Goal: Task Accomplishment & Management: Complete application form

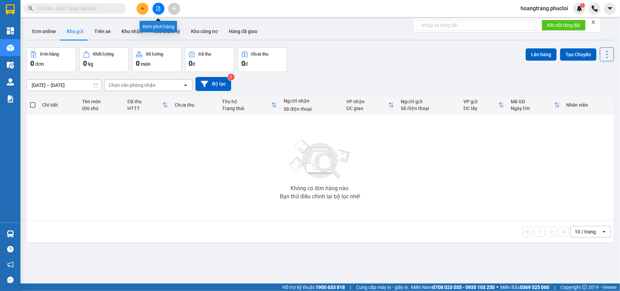
click at [156, 6] on button at bounding box center [159, 9] width 12 height 12
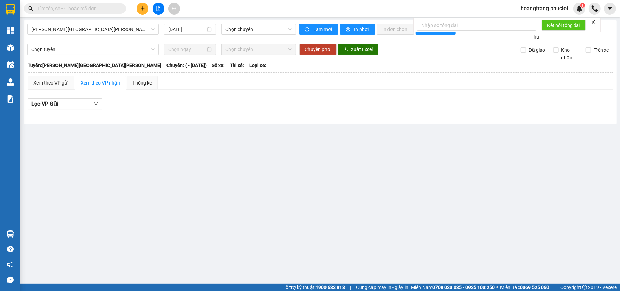
click at [88, 23] on div "[PERSON_NAME][GEOGRAPHIC_DATA][PERSON_NAME] [DATE] Chọn [PERSON_NAME] mới In ph…" at bounding box center [320, 72] width 593 height 104
click at [89, 31] on span "Vinh - Hà Tĩnh" at bounding box center [92, 29] width 123 height 10
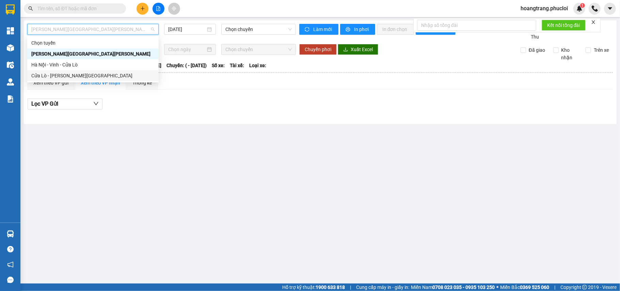
click at [52, 77] on div "Cửa Lò - Vinh - Hà Nội" at bounding box center [92, 75] width 123 height 7
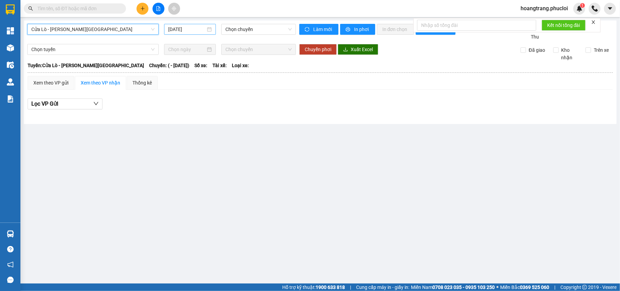
click at [193, 26] on input "11/09/2025" at bounding box center [186, 29] width 37 height 7
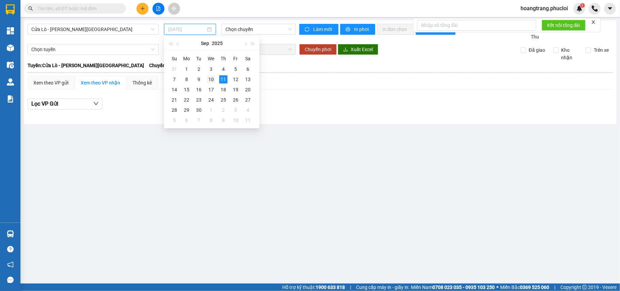
click at [213, 81] on div "10" at bounding box center [211, 79] width 8 height 8
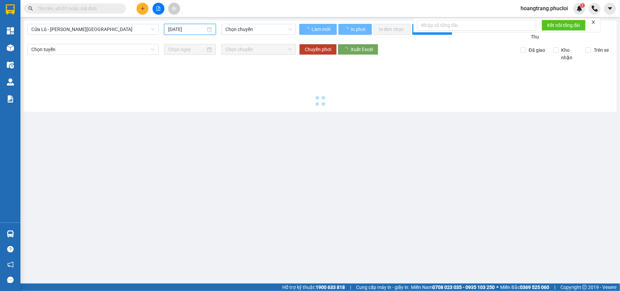
type input "10/09/2025"
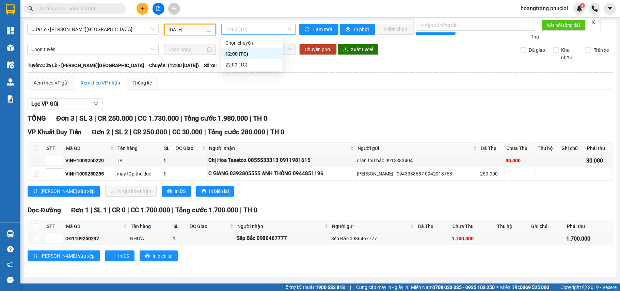
click at [246, 25] on span "12:00 (TC)" at bounding box center [258, 29] width 66 height 10
click at [235, 64] on div "22:00 (TC)" at bounding box center [251, 64] width 53 height 7
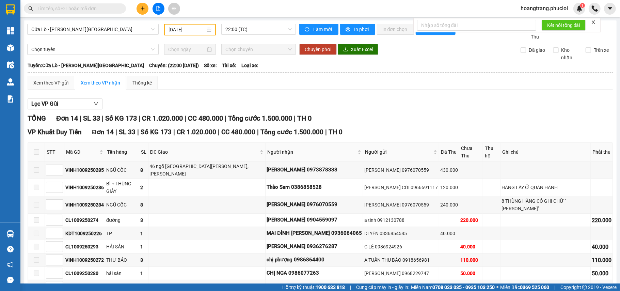
click at [254, 20] on main "Cửa Lò - Vinh - Hà Nội 10/09/2025 22:00 (TC) Làm mới In phơi In đơn chọn Thống …" at bounding box center [310, 141] width 620 height 283
click at [243, 26] on span "22:00 (TC)" at bounding box center [258, 29] width 66 height 10
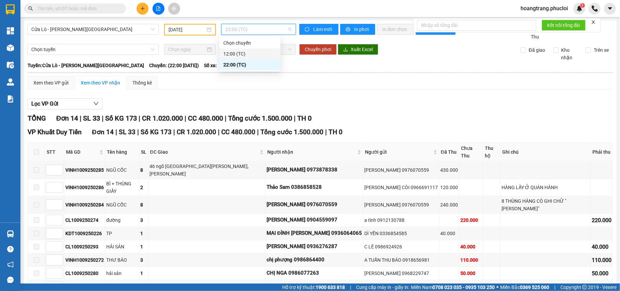
click at [234, 53] on div "12:00 (TC)" at bounding box center [249, 53] width 53 height 7
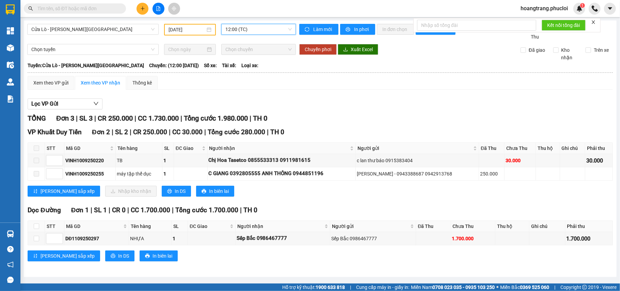
click at [261, 30] on span "12:00 (TC)" at bounding box center [258, 29] width 66 height 10
click at [232, 67] on div "22:00 (TC)" at bounding box center [251, 64] width 53 height 7
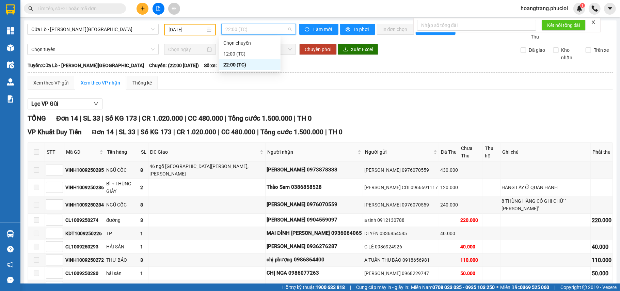
click at [238, 25] on span "22:00 (TC)" at bounding box center [258, 29] width 66 height 10
click at [233, 56] on div "12:00 (TC)" at bounding box center [249, 53] width 53 height 7
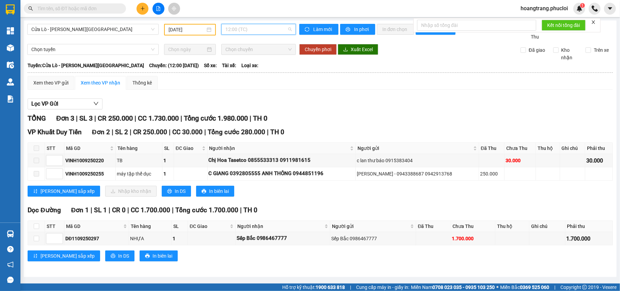
click at [251, 29] on span "12:00 (TC)" at bounding box center [258, 29] width 66 height 10
click at [229, 66] on div "22:00 (TC)" at bounding box center [251, 64] width 53 height 7
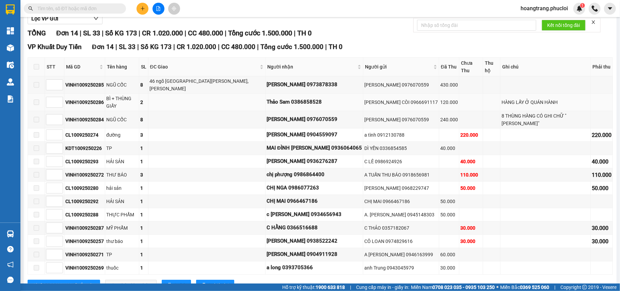
scroll to position [91, 0]
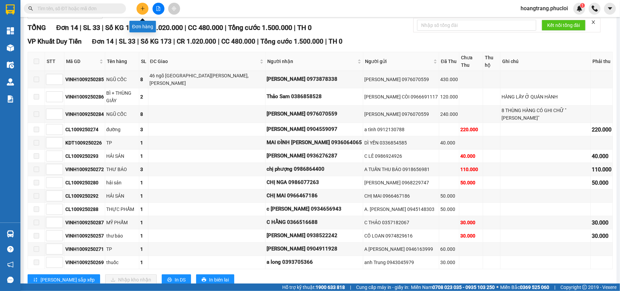
click at [142, 12] on button at bounding box center [143, 9] width 12 height 12
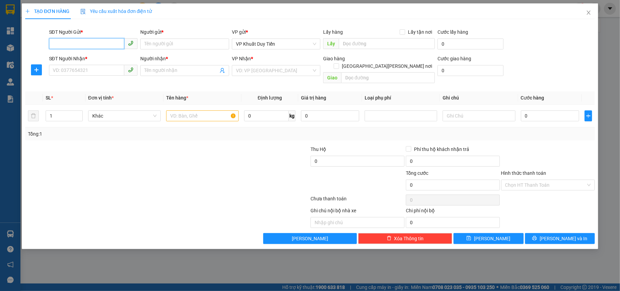
click at [89, 46] on input "SĐT Người Gửi *" at bounding box center [87, 43] width 76 height 11
click at [112, 58] on div "0913479925 - cty thiên phúc(30k 1 kiện)" at bounding box center [116, 57] width 127 height 7
type input "0913479925"
type input "cty thiên phúc(30k 1 kiện)"
type input "0913479925"
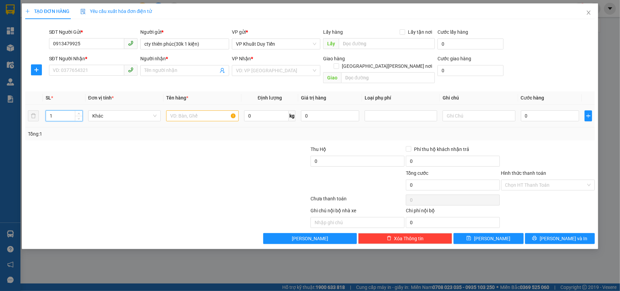
click at [55, 111] on input "1" at bounding box center [64, 116] width 36 height 10
click at [81, 68] on input "SĐT Người Nhận *" at bounding box center [87, 70] width 76 height 11
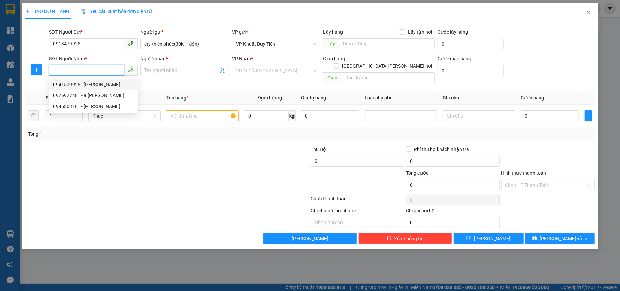
click at [66, 86] on div "0941509925 - c Huyền" at bounding box center [93, 84] width 81 height 7
type input "0941509925"
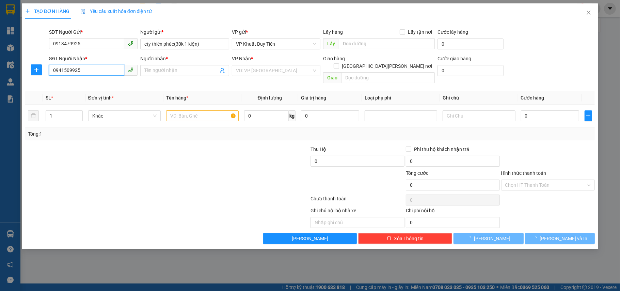
type input "c Huyền"
checkbox input "true"
type input "254 Nguyễn Văn Cừ"
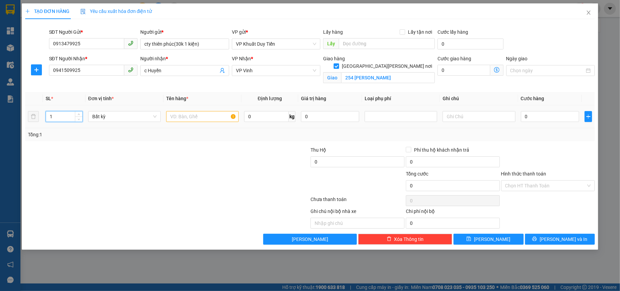
click at [54, 119] on input "1" at bounding box center [64, 116] width 36 height 10
type input "2"
click at [192, 116] on input "text" at bounding box center [202, 116] width 73 height 11
type input "thuốc"
click at [527, 118] on input "0" at bounding box center [550, 116] width 58 height 11
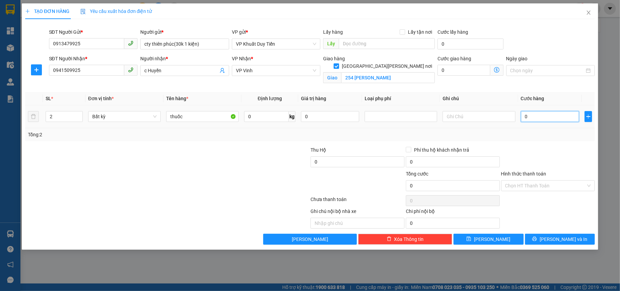
type input "6"
type input "60"
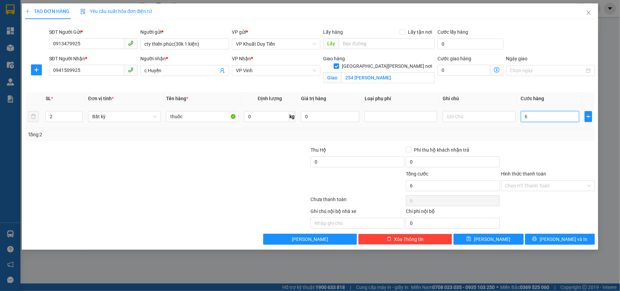
type input "60"
type input "600"
type input "6.000"
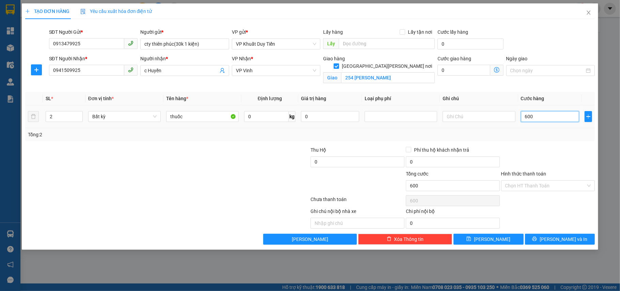
type input "6.000"
type input "60.000"
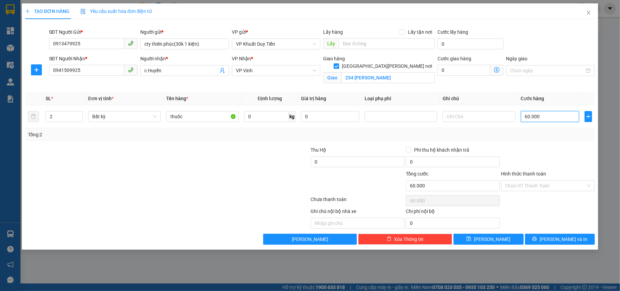
type input "60.000"
click at [530, 175] on label "Hình thức thanh toán" at bounding box center [523, 173] width 45 height 5
click at [530, 181] on input "Hình thức thanh toán" at bounding box center [545, 186] width 81 height 10
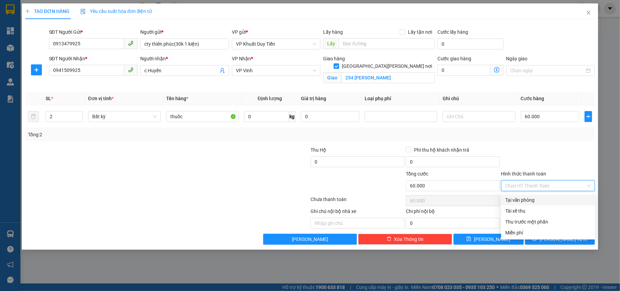
click at [522, 201] on div "Tại văn phòng" at bounding box center [548, 199] width 86 height 7
type input "0"
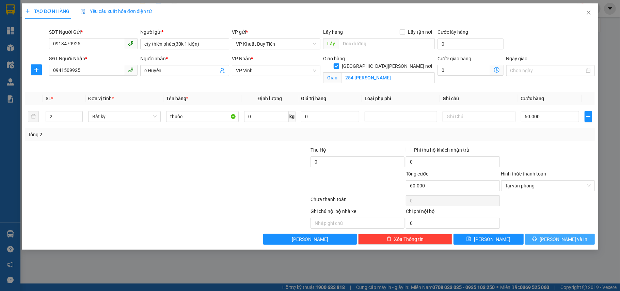
click at [564, 241] on span "[PERSON_NAME] và In" at bounding box center [564, 238] width 48 height 7
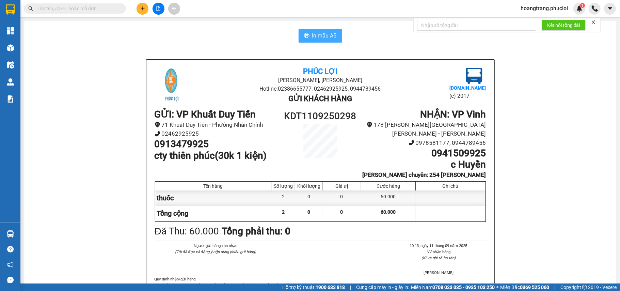
click at [315, 37] on span "In mẫu A5" at bounding box center [324, 35] width 25 height 9
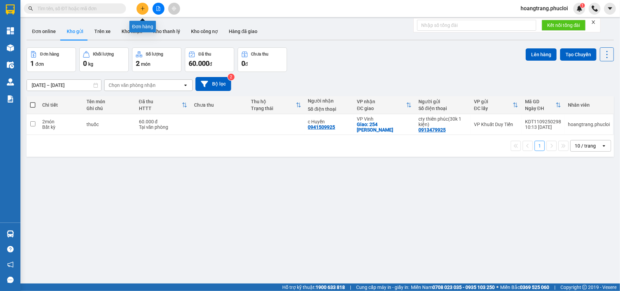
click at [143, 10] on icon "plus" at bounding box center [142, 8] width 5 height 5
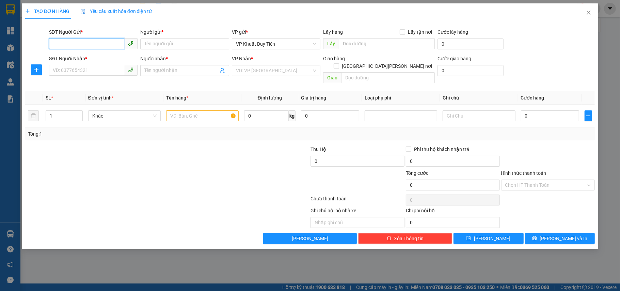
click at [72, 49] on input "SĐT Người Gửi *" at bounding box center [87, 43] width 76 height 11
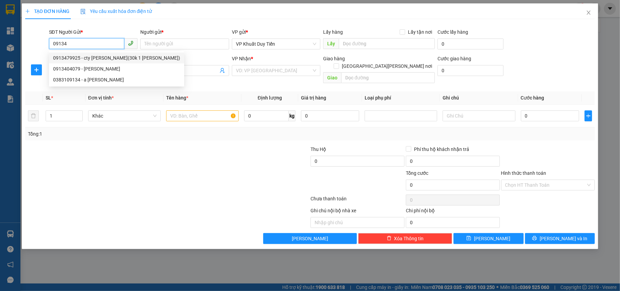
click at [93, 59] on div "0913479925 - cty thiên phúc(30k 1 kiện)" at bounding box center [116, 57] width 127 height 7
type input "0913479925"
type input "cty thiên phúc(30k 1 kiện)"
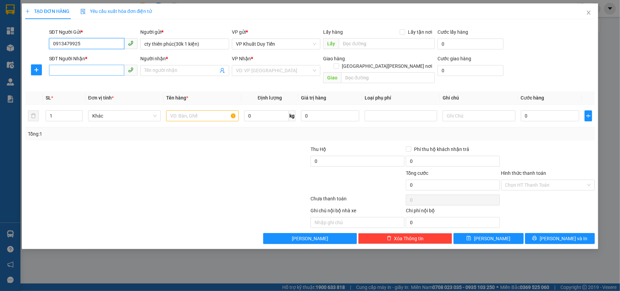
type input "0913479925"
click at [70, 75] on input "SĐT Người Nhận *" at bounding box center [87, 70] width 76 height 11
type input "0974262323"
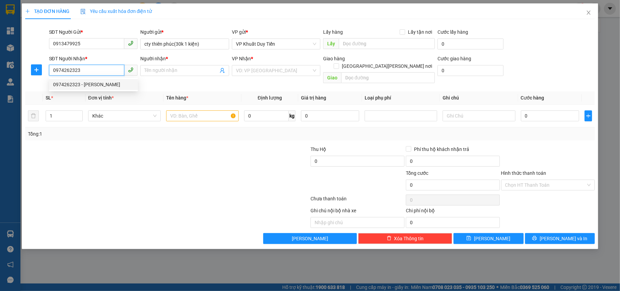
click at [83, 86] on div "0974262323 - anh Ngọc" at bounding box center [93, 84] width 81 height 7
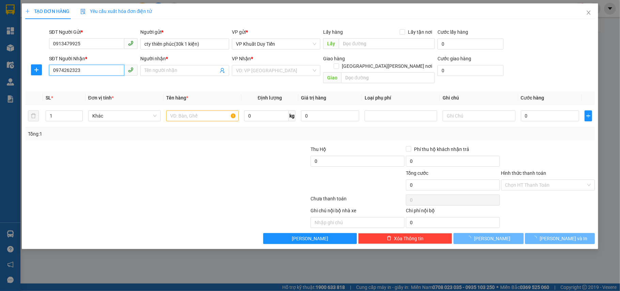
type input "[PERSON_NAME]"
checkbox input "true"
type input "Cầu Lồi, Diên Hồng, Diễn Châu"
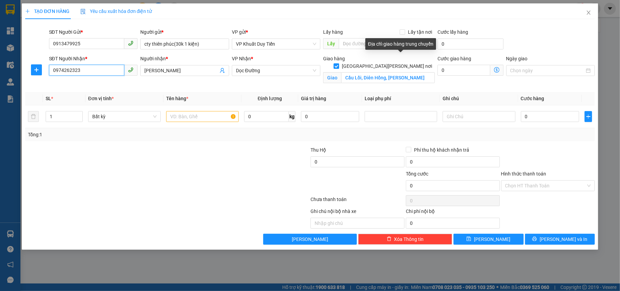
type input "0974262323"
click at [339, 63] on input "[GEOGRAPHIC_DATA] tận nơi" at bounding box center [336, 65] width 5 height 5
checkbox input "false"
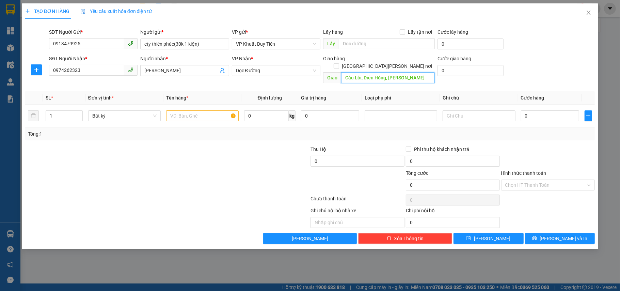
click at [422, 72] on input "Cầu Lồi, Diên Hồng, Diễn Châu" at bounding box center [388, 77] width 94 height 11
click at [583, 11] on span "Close" at bounding box center [588, 12] width 19 height 19
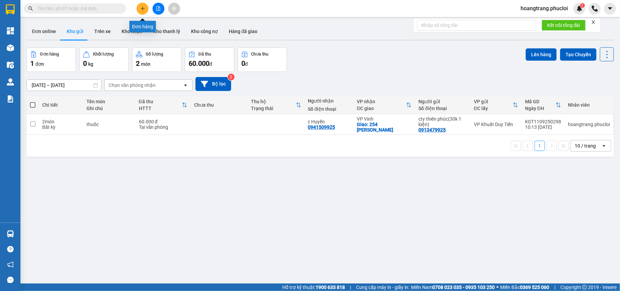
click at [143, 7] on icon "plus" at bounding box center [142, 8] width 5 height 5
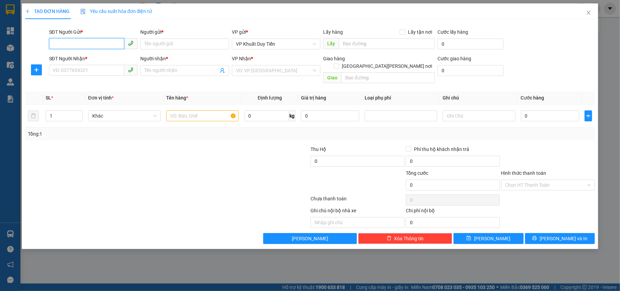
click at [79, 43] on input "SĐT Người Gửi *" at bounding box center [87, 43] width 76 height 11
type input "0985526336"
click at [77, 58] on div "0985526336 - a sơn" at bounding box center [93, 57] width 81 height 7
type input "a sơn"
type input "0985526336"
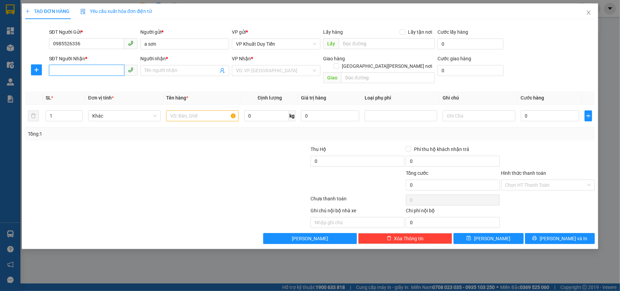
drag, startPoint x: 79, startPoint y: 74, endPoint x: 69, endPoint y: 59, distance: 18.1
click at [82, 78] on div "SĐT Người Nhận * VD: 0377654321" at bounding box center [93, 67] width 89 height 24
click at [89, 84] on div "0344208634 - chi thuỷ" at bounding box center [93, 84] width 81 height 7
type input "0344208634"
type input "chi thuỷ"
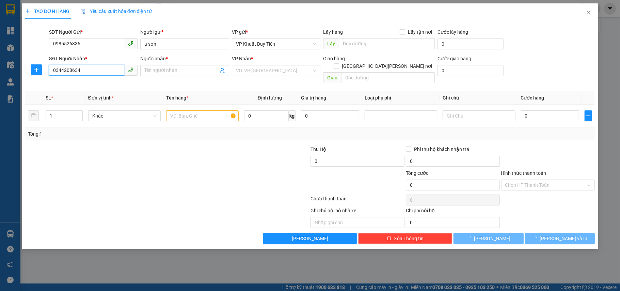
checkbox input "true"
type input "nga 3 quán hành"
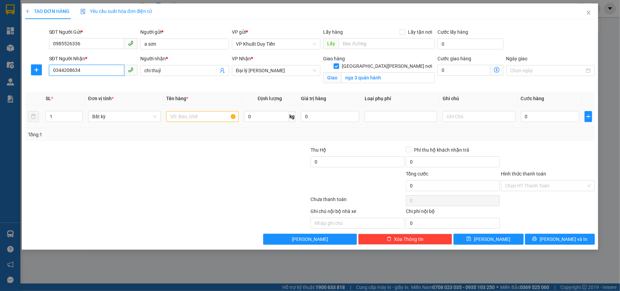
type input "0344208634"
click at [178, 119] on input "text" at bounding box center [202, 116] width 73 height 11
type input "mp"
click at [524, 119] on input "0" at bounding box center [550, 116] width 58 height 11
type input "4"
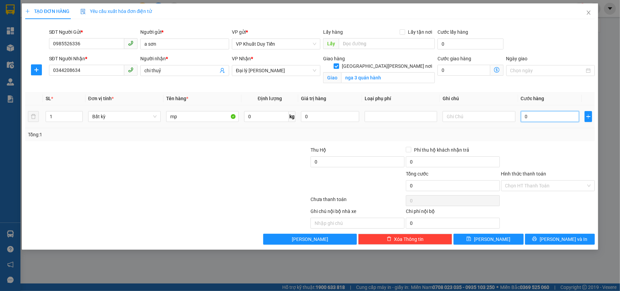
type input "4"
type input "40"
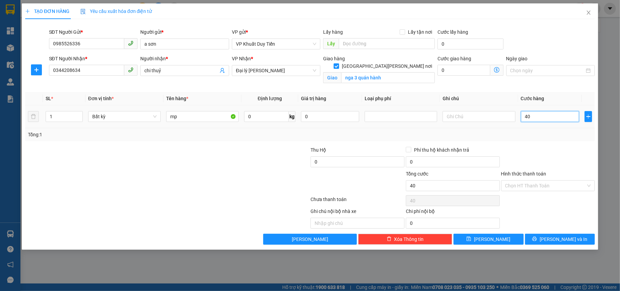
type input "400"
type input "4.000"
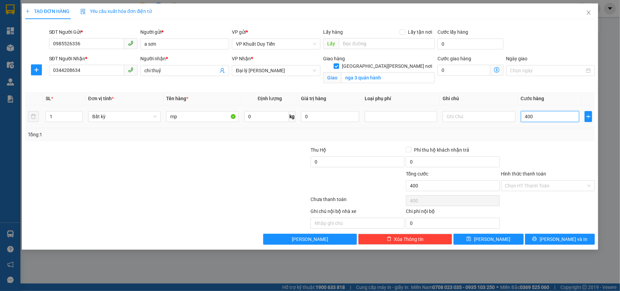
type input "4.000"
type input "40.000"
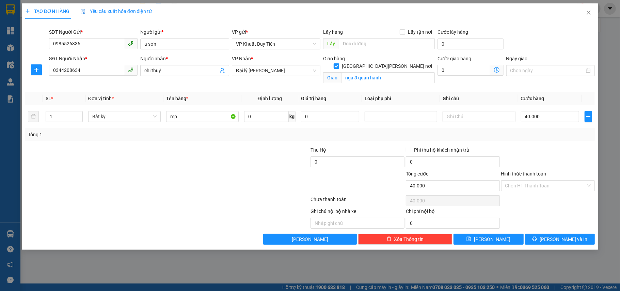
click at [552, 233] on div "Transit Pickup Surcharge Ids Transit Deliver Surcharge Ids Transit Deliver Surc…" at bounding box center [310, 135] width 570 height 220
click at [537, 239] on icon "printer" at bounding box center [534, 238] width 5 height 5
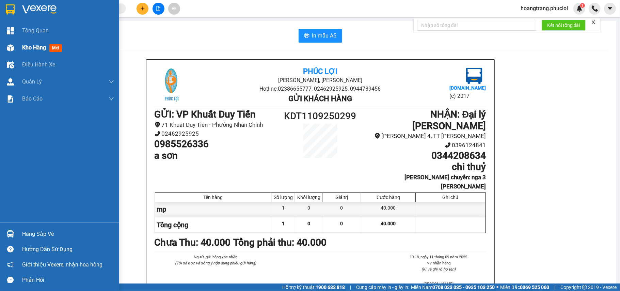
click at [55, 48] on span "mới" at bounding box center [55, 47] width 13 height 7
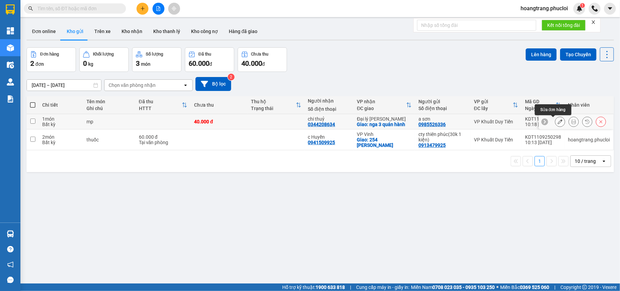
click at [550, 129] on div at bounding box center [576, 121] width 75 height 15
click at [558, 124] on icon at bounding box center [560, 121] width 5 height 5
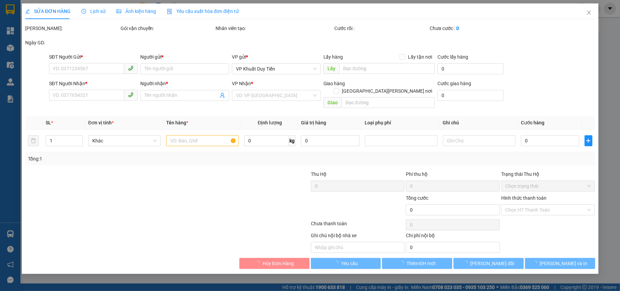
type input "0985526336"
type input "a sơn"
type input "0344208634"
type input "chi thuỷ"
checkbox input "true"
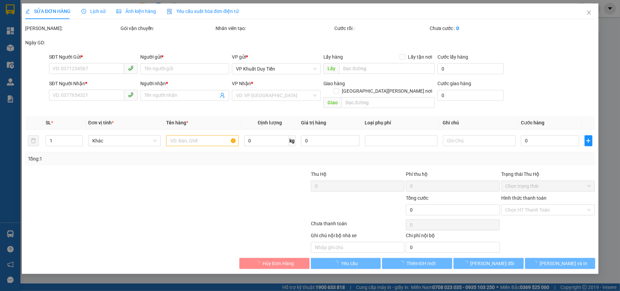
type input "nga 3 quán hành"
type input "40.000"
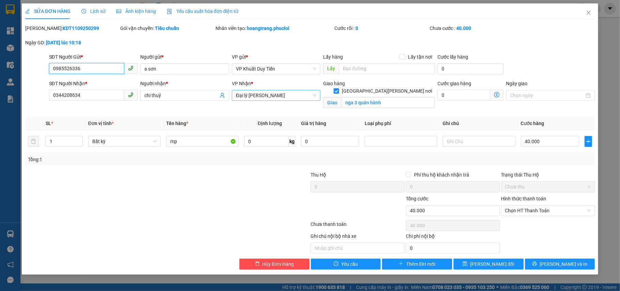
click at [273, 100] on span "Đại lý Quán Hành" at bounding box center [276, 95] width 81 height 10
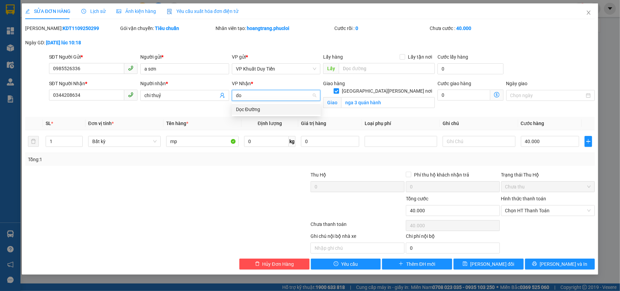
type input "doc"
click at [243, 108] on div "Dọc Đường" at bounding box center [276, 109] width 81 height 7
drag, startPoint x: 496, startPoint y: 273, endPoint x: 513, endPoint y: 281, distance: 18.4
click at [507, 279] on div "SỬA ĐƠN HÀNG Lịch sử Ảnh kiện hàng Yêu cầu xuất hóa đơn điện tử Total Paid Fee …" at bounding box center [310, 145] width 620 height 291
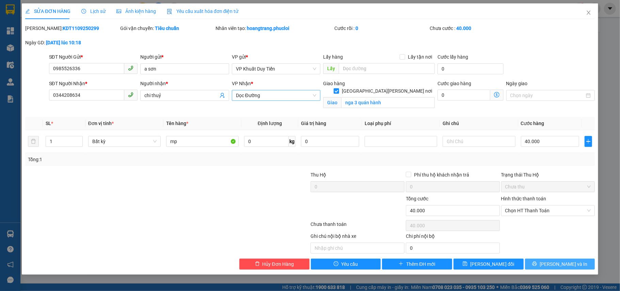
click at [558, 268] on span "[PERSON_NAME] và In" at bounding box center [564, 263] width 48 height 7
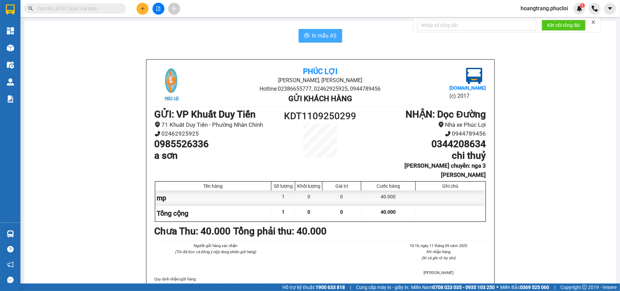
click at [322, 37] on span "In mẫu A5" at bounding box center [324, 35] width 25 height 9
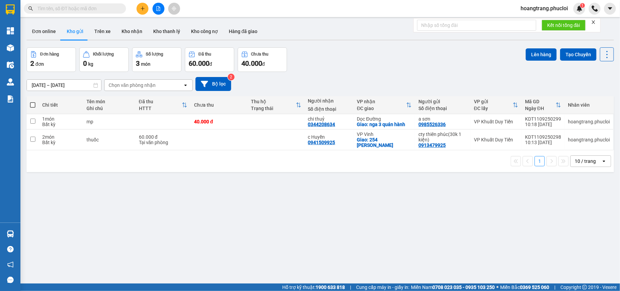
drag, startPoint x: 460, startPoint y: 11, endPoint x: 146, endPoint y: 10, distance: 313.7
click at [146, 10] on button at bounding box center [143, 9] width 12 height 12
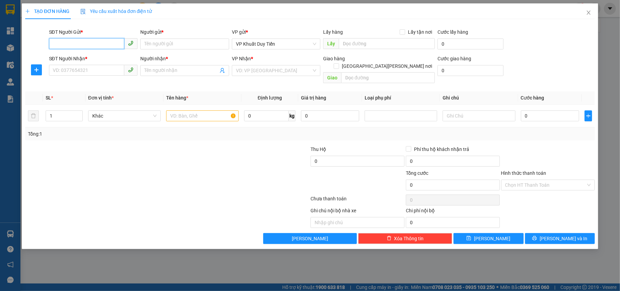
click at [81, 44] on input "SĐT Người Gửi *" at bounding box center [87, 43] width 76 height 11
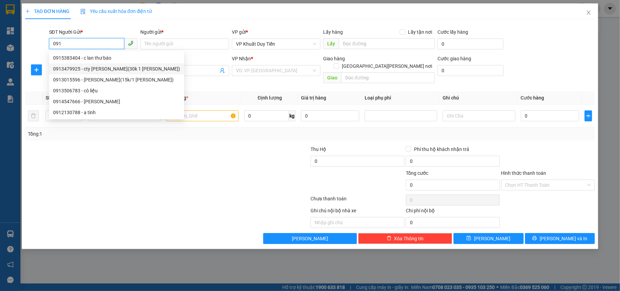
click at [78, 70] on div "0913479925 - cty thiên phúc(30k 1 kiện)" at bounding box center [116, 68] width 127 height 7
type input "0913479925"
type input "cty thiên phúc(30k 1 kiện)"
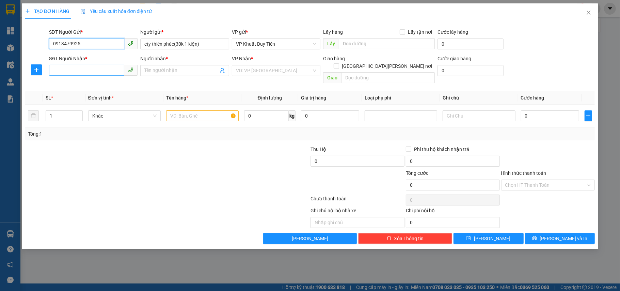
type input "0913479925"
click at [68, 71] on input "SĐT Người Nhận *" at bounding box center [87, 70] width 76 height 11
type input "0974262323"
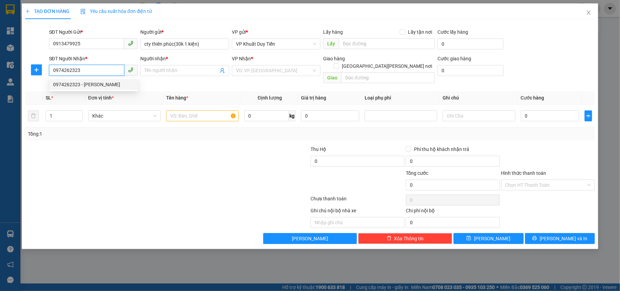
click at [89, 83] on div "0974262323 - anh Ngọc" at bounding box center [93, 84] width 81 height 7
type input "[PERSON_NAME]"
checkbox input "true"
type input "Cầu Lồi, Diên Hồng, Diễn Châu"
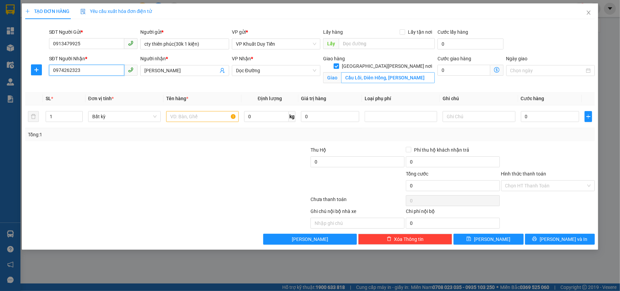
type input "0974262323"
click at [421, 72] on input "Cầu Lồi, Diên Hồng, Diễn Châu" at bounding box center [388, 77] width 94 height 11
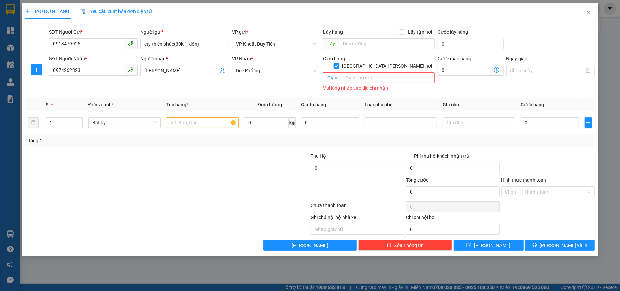
click at [339, 63] on input "[GEOGRAPHIC_DATA] tận nơi" at bounding box center [336, 65] width 5 height 5
checkbox input "true"
click at [361, 74] on input "text" at bounding box center [388, 77] width 94 height 11
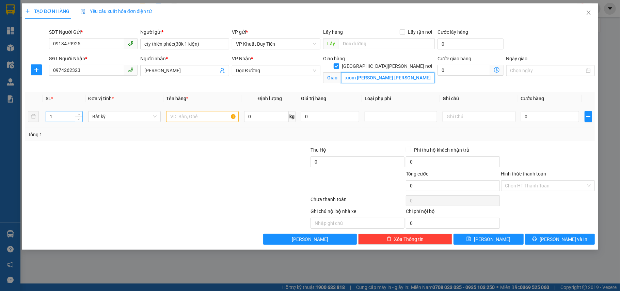
type input "xiom tân minh tân thành yên thành"
click at [62, 115] on input "1" at bounding box center [64, 116] width 36 height 10
type input "8"
click at [356, 72] on input "xiom tân minh tân thành yên thành" at bounding box center [388, 77] width 94 height 11
type input "xóm tân minh tân thành yên thành"
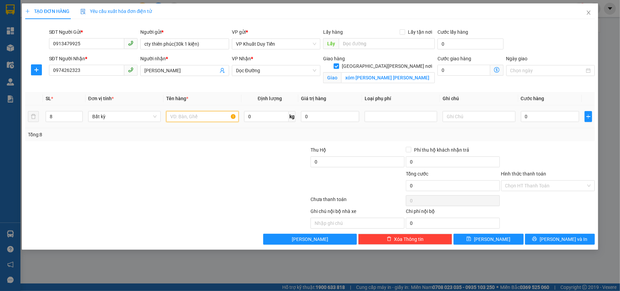
click at [201, 116] on input "text" at bounding box center [202, 116] width 73 height 11
type input "thuốc"
click at [521, 118] on input "0" at bounding box center [550, 116] width 58 height 11
type input "4"
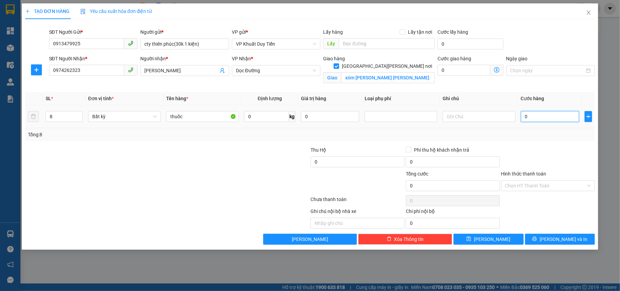
type input "4"
type input "48"
type input "480"
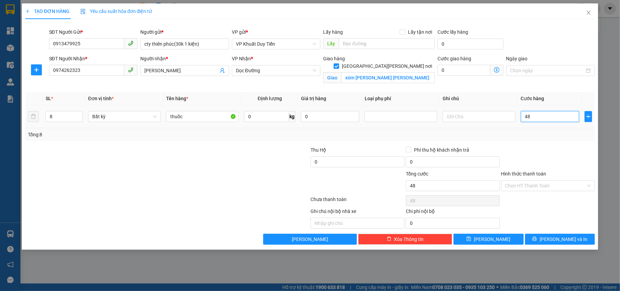
type input "480"
type input "4.800"
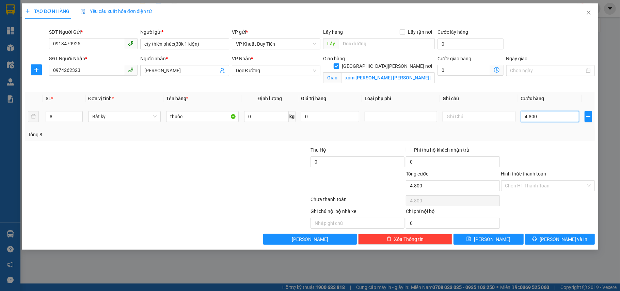
type input "48.000"
type input "480.000"
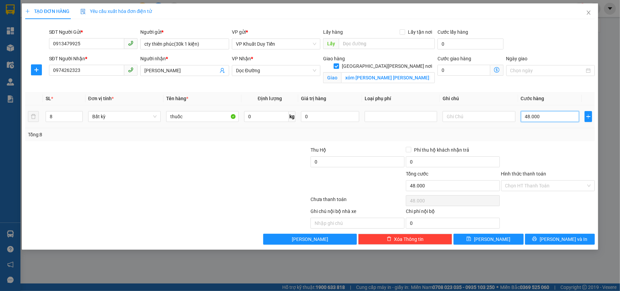
type input "480.000"
click at [534, 173] on label "Hình thức thanh toán" at bounding box center [523, 173] width 45 height 5
click at [534, 181] on input "Hình thức thanh toán" at bounding box center [545, 186] width 81 height 10
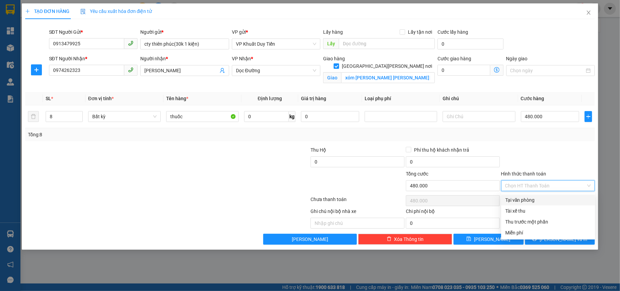
click at [516, 203] on div "Tại văn phòng" at bounding box center [548, 199] width 86 height 7
type input "0"
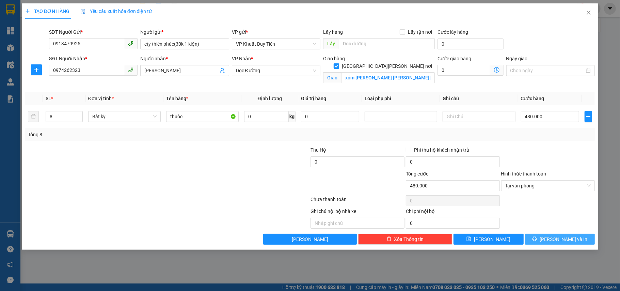
click at [567, 242] on span "[PERSON_NAME] và In" at bounding box center [564, 238] width 48 height 7
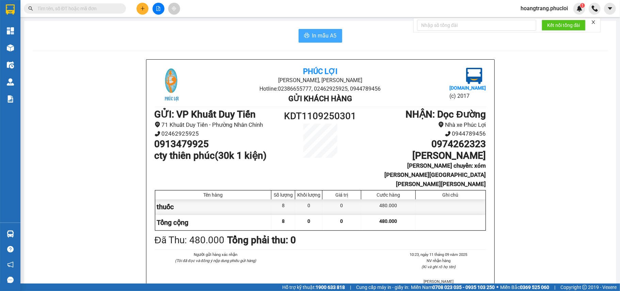
click at [316, 33] on span "In mẫu A5" at bounding box center [324, 35] width 25 height 9
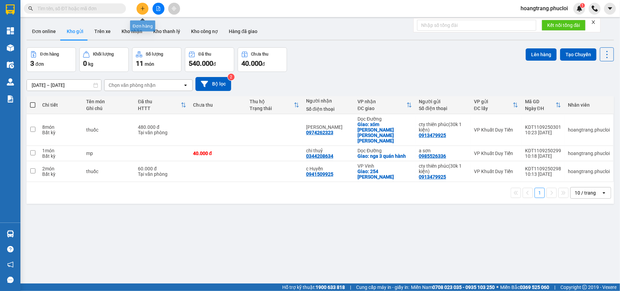
click at [140, 10] on button at bounding box center [143, 9] width 12 height 12
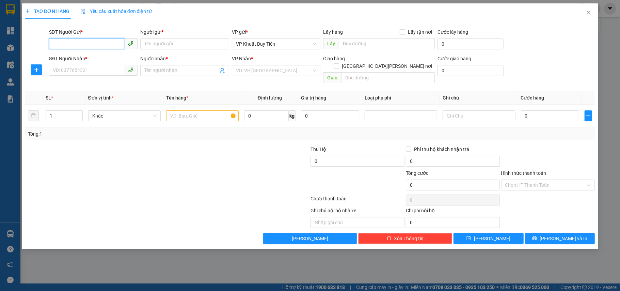
click at [65, 42] on input "SĐT Người Gửi *" at bounding box center [87, 43] width 76 height 11
click at [58, 68] on div "0912631516 - cao minh (0961888501)" at bounding box center [102, 68] width 99 height 7
type input "0912631516"
type input "[PERSON_NAME] (0961888501)"
click at [89, 44] on input "0912631516" at bounding box center [87, 43] width 76 height 11
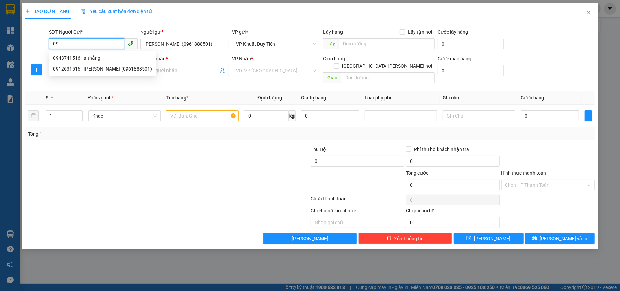
type input "0"
click at [73, 46] on input "SĐT Người Gửi *" at bounding box center [87, 43] width 76 height 11
type input "0912201516"
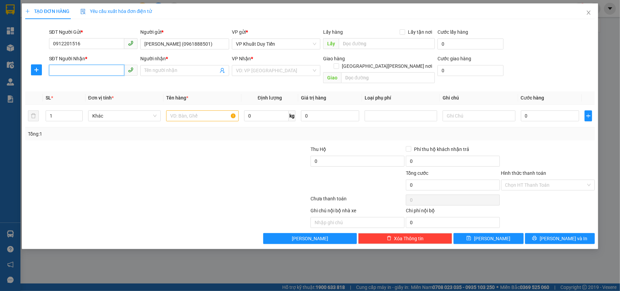
click at [72, 67] on input "SĐT Người Nhận *" at bounding box center [87, 70] width 76 height 11
click at [54, 69] on input "SĐT Người Nhận *" at bounding box center [87, 70] width 76 height 11
click at [68, 82] on div "0983046711 - chị nhàn" at bounding box center [93, 84] width 81 height 7
type input "0983046711"
type input "chị nhàn"
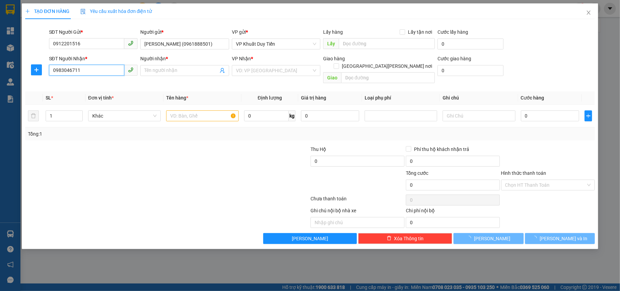
checkbox input "true"
type input "nhà số 4 nhõ 14 đường lê thế vinh,"
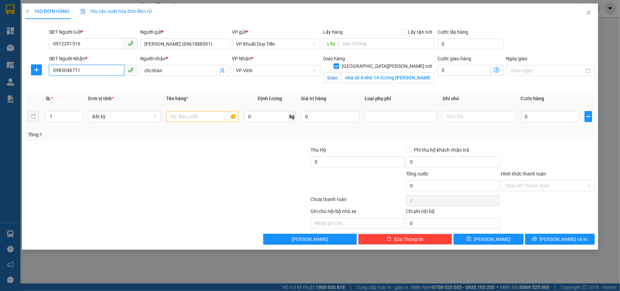
type input "0983046711"
click at [184, 119] on input "text" at bounding box center [202, 116] width 73 height 11
type input "thuốc"
click at [523, 116] on input "0" at bounding box center [550, 116] width 58 height 11
type input "3"
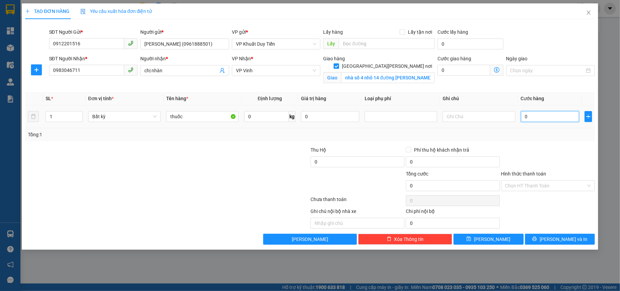
type input "3"
type input "30"
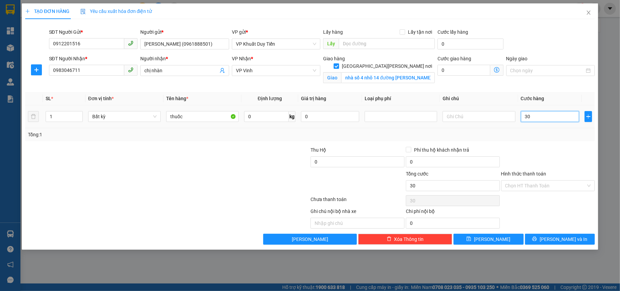
type input "300"
type input "3.000"
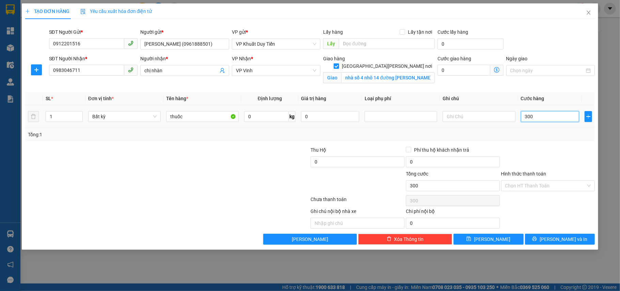
type input "3.000"
type input "30.000"
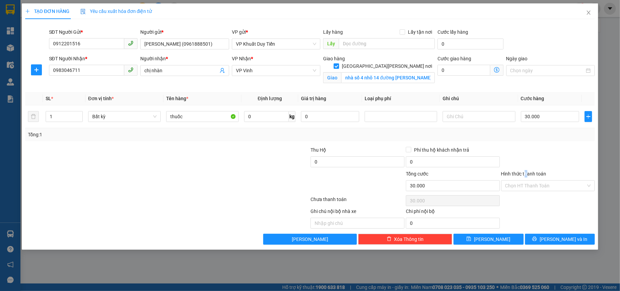
click at [526, 173] on label "Hình thức thanh toán" at bounding box center [523, 173] width 45 height 5
click at [526, 181] on input "Hình thức thanh toán" at bounding box center [545, 186] width 81 height 10
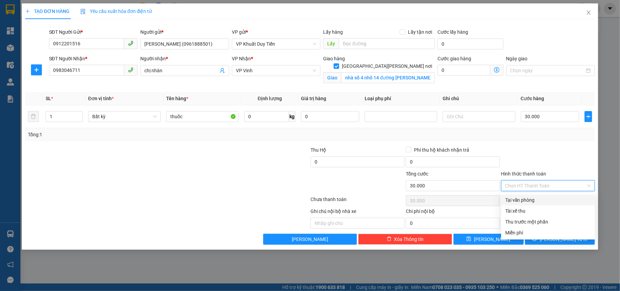
drag, startPoint x: 528, startPoint y: 186, endPoint x: 523, endPoint y: 198, distance: 13.2
click at [523, 198] on div "Transit Pickup Surcharge Ids Transit Deliver Surcharge Ids Transit Deliver Surc…" at bounding box center [310, 135] width 570 height 220
drag, startPoint x: 541, startPoint y: 192, endPoint x: 543, endPoint y: 185, distance: 8.0
click at [541, 192] on div "Hình thức thanh toán Chọn HT Thanh Toán" at bounding box center [548, 182] width 94 height 24
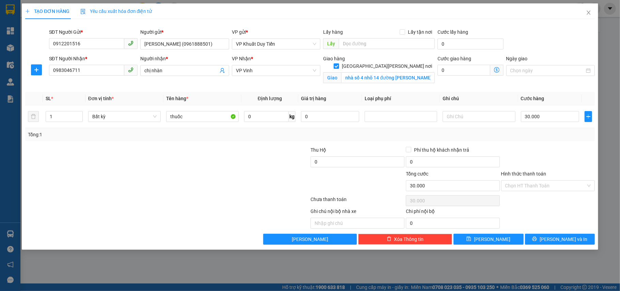
click at [539, 176] on label "Hình thức thanh toán" at bounding box center [523, 173] width 45 height 5
click at [539, 181] on input "Hình thức thanh toán" at bounding box center [545, 186] width 81 height 10
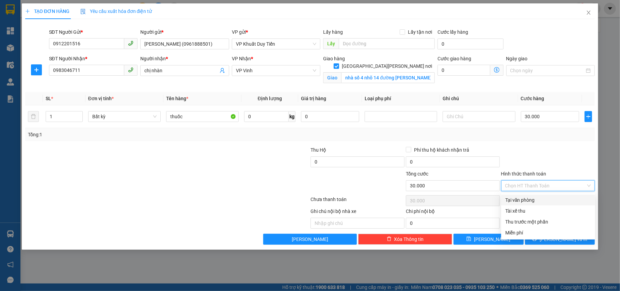
click at [527, 202] on div "Tại văn phòng" at bounding box center [548, 199] width 86 height 7
type input "0"
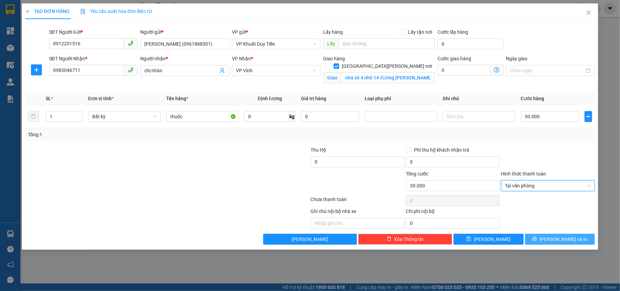
click at [556, 239] on button "[PERSON_NAME] và In" at bounding box center [560, 239] width 70 height 11
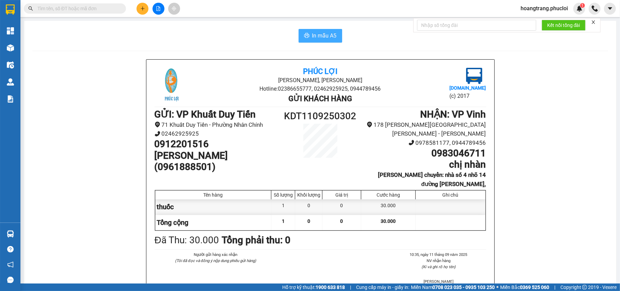
click at [322, 35] on span "In mẫu A5" at bounding box center [324, 35] width 25 height 9
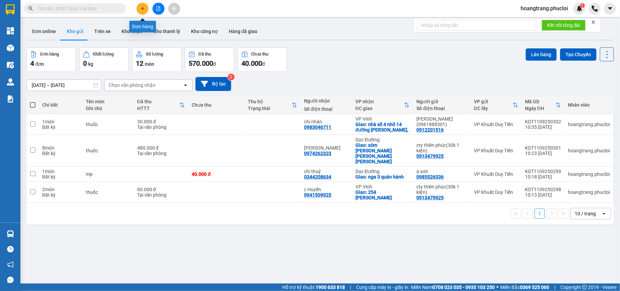
click at [142, 12] on button at bounding box center [143, 9] width 12 height 12
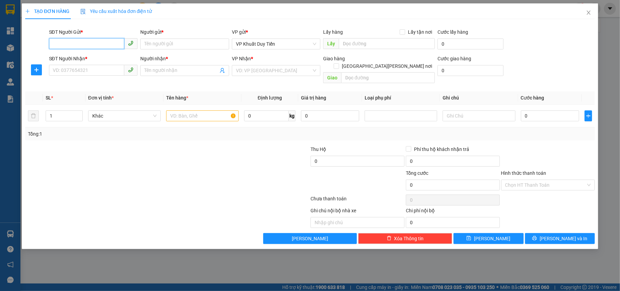
click at [88, 48] on input "SĐT Người Gửi *" at bounding box center [87, 43] width 76 height 11
click at [75, 58] on div "0985806653 - CHỊ TRANG" at bounding box center [93, 57] width 81 height 7
type input "0985806653"
type input "CHỊ [PERSON_NAME]"
type input "0985806653"
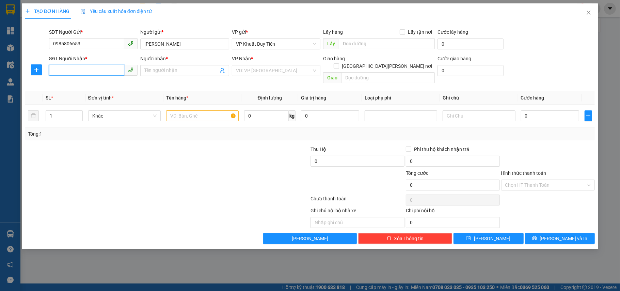
click at [73, 72] on input "SĐT Người Nhận *" at bounding box center [87, 70] width 76 height 11
click at [72, 96] on div "0943437137 - ANH KHANG" at bounding box center [93, 95] width 81 height 7
type input "0943437137"
type input "[PERSON_NAME]"
checkbox input "true"
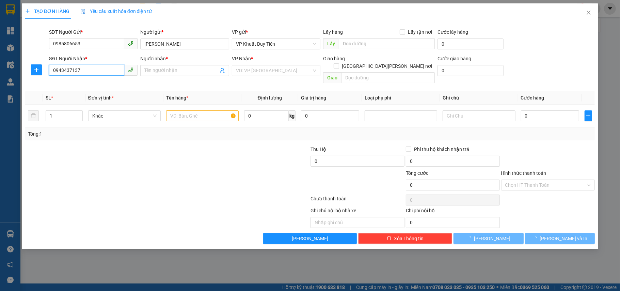
type input "58a phạm đình toái"
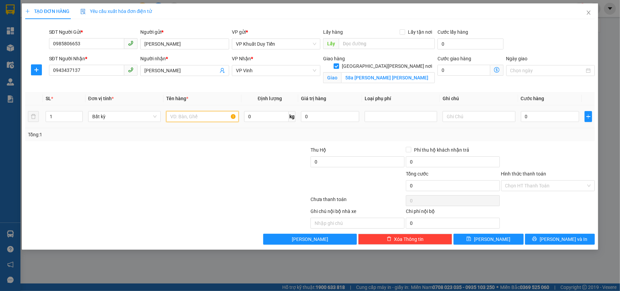
click at [172, 114] on input "text" at bounding box center [202, 116] width 73 height 11
type input "máy loc nước"
click at [524, 116] on input "0" at bounding box center [550, 116] width 58 height 11
type input "8"
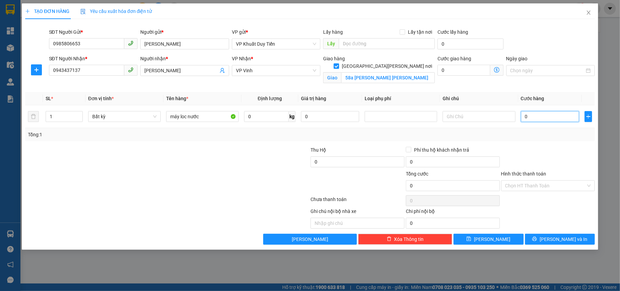
type input "8"
type input "80"
type input "800"
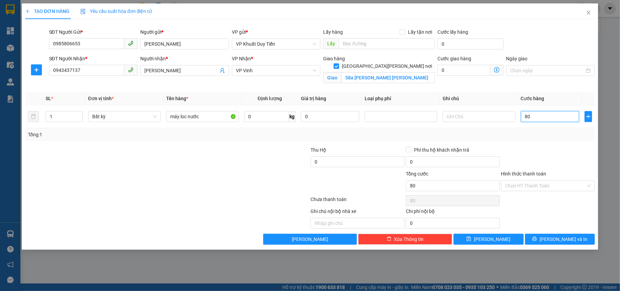
type input "800"
type input "8.000"
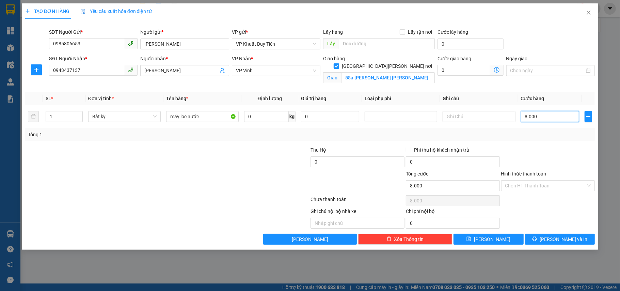
type input "80.000"
click at [559, 239] on span "[PERSON_NAME] và In" at bounding box center [564, 238] width 48 height 7
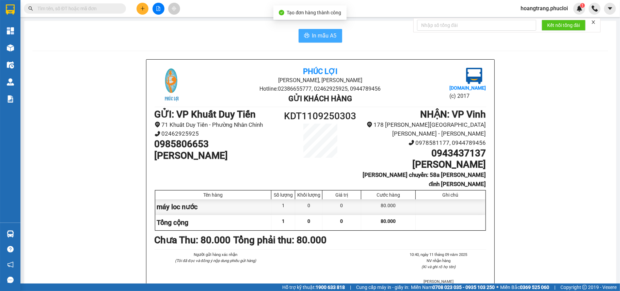
click at [321, 41] on button "In mẫu A5" at bounding box center [321, 36] width 44 height 14
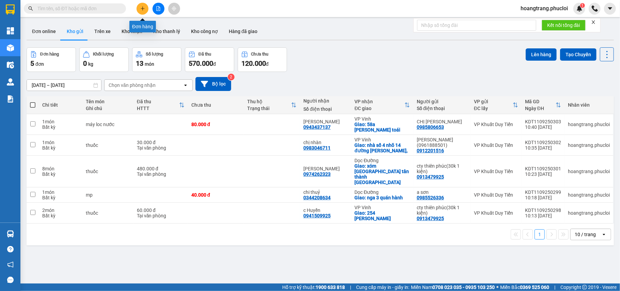
click at [140, 10] on icon "plus" at bounding box center [142, 8] width 5 height 5
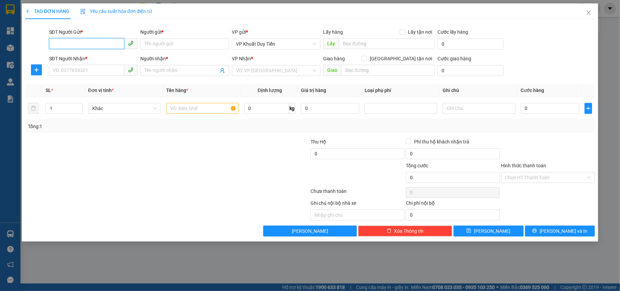
click at [70, 42] on input "SĐT Người Gửi *" at bounding box center [87, 43] width 76 height 11
click at [71, 61] on div "0984845121 - Giang" at bounding box center [93, 57] width 81 height 7
type input "0984845121"
type input "Giang"
type input "0984845121"
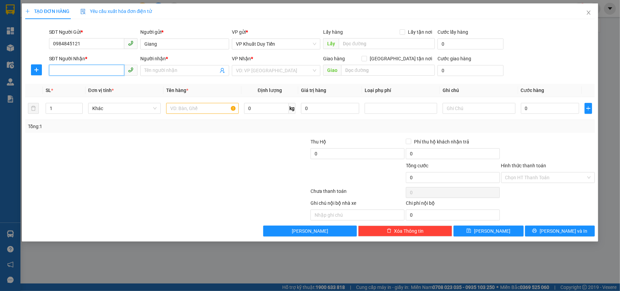
click at [67, 65] on input "SĐT Người Nhận *" at bounding box center [87, 70] width 76 height 11
click at [62, 97] on div "0985959982 - [PERSON_NAME]" at bounding box center [93, 95] width 81 height 7
type input "0985959982"
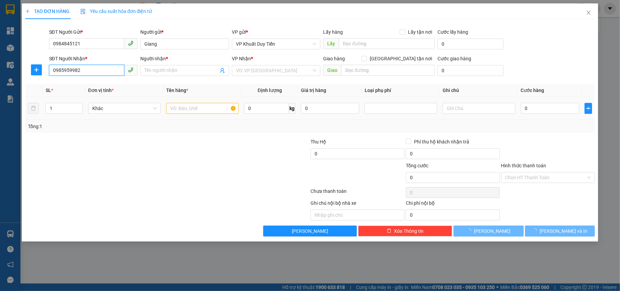
type input "[PERSON_NAME]"
checkbox input "true"
type input "xóm 6 xã quỳnh giang huyện quỳnh lưu"
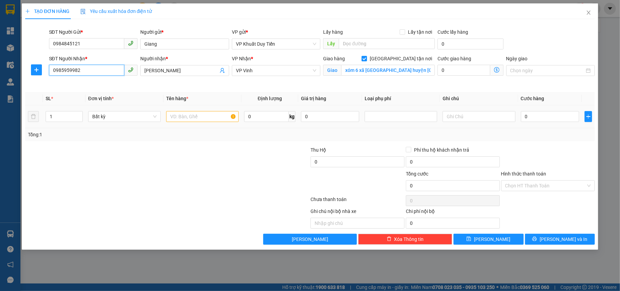
type input "0985959982"
click at [184, 119] on input "text" at bounding box center [202, 116] width 73 height 11
type input "thuốc"
click at [284, 115] on input "0" at bounding box center [550, 116] width 58 height 11
type input "7"
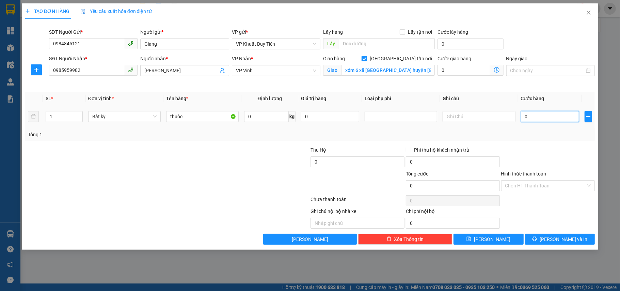
type input "7"
type input "70"
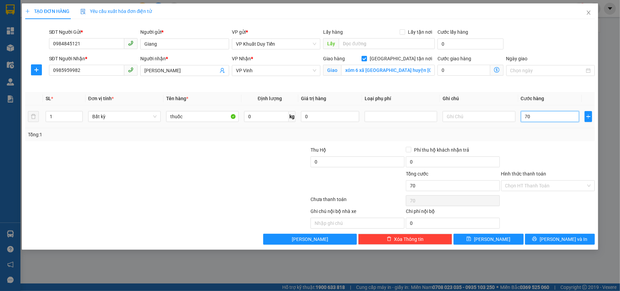
type input "700"
type input "7.000"
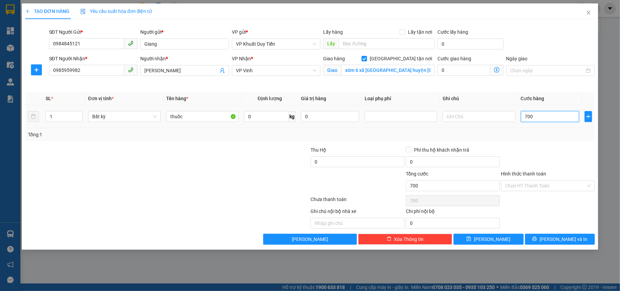
type input "7.000"
type input "70.000"
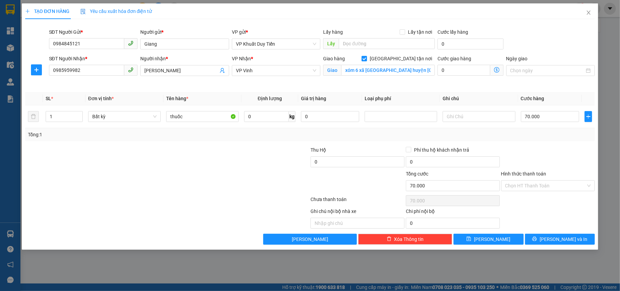
click at [284, 175] on label "Hình thức thanh toán" at bounding box center [523, 173] width 45 height 5
click at [284, 181] on input "Hình thức thanh toán" at bounding box center [545, 186] width 81 height 10
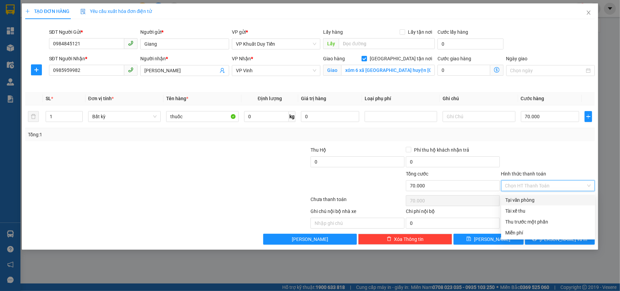
click at [284, 200] on div "Tại văn phòng" at bounding box center [548, 199] width 86 height 7
type input "0"
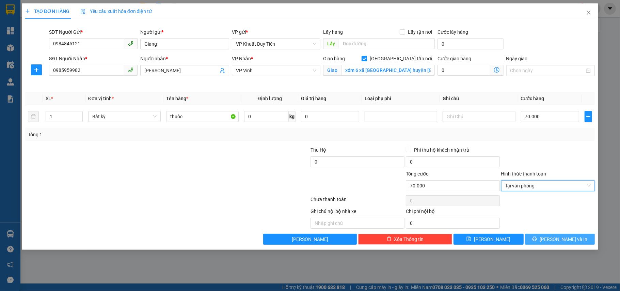
click at [284, 239] on span "[PERSON_NAME] và In" at bounding box center [564, 238] width 48 height 7
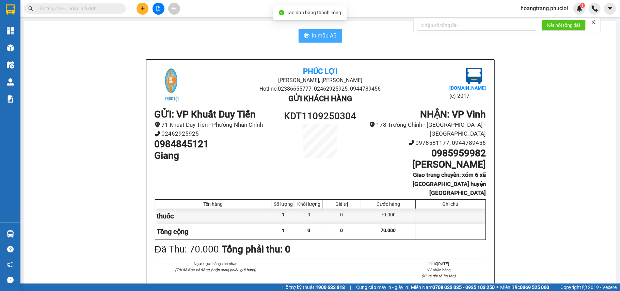
click at [284, 38] on span "In mẫu A5" at bounding box center [324, 35] width 25 height 9
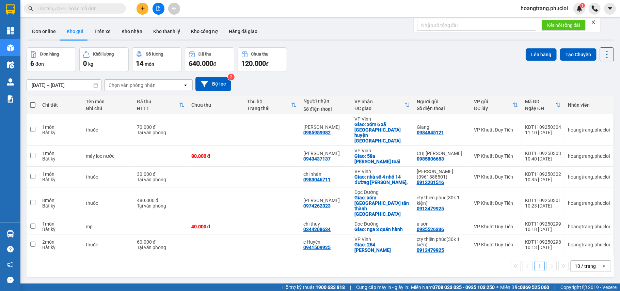
click at [592, 23] on icon "close" at bounding box center [593, 22] width 5 height 5
drag, startPoint x: 386, startPoint y: 108, endPoint x: 380, endPoint y: 114, distance: 7.7
click at [380, 112] on th "VP nhận ĐC giao" at bounding box center [382, 105] width 62 height 18
click at [380, 114] on div "Chi tiết Tên món Ghi chú Đã thu HTTT Chưa thu Thu hộ Trạng thái Người nhận Số đ…" at bounding box center [321, 186] width 588 height 181
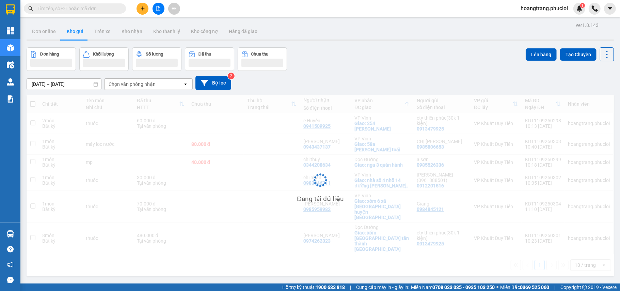
click at [388, 115] on div "Đang tải dữ liệu" at bounding box center [321, 185] width 588 height 181
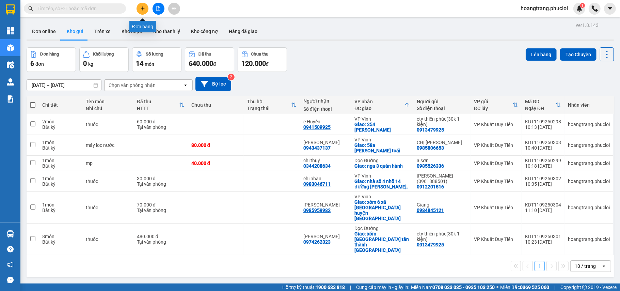
click at [142, 7] on icon "plus" at bounding box center [142, 8] width 5 height 5
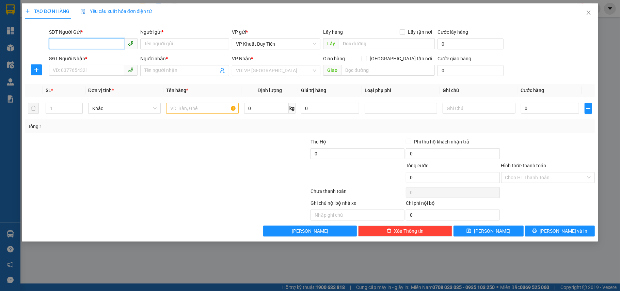
click at [103, 45] on input "SĐT Người Gửi *" at bounding box center [87, 43] width 76 height 11
click at [55, 46] on input "SĐT Người Gửi *" at bounding box center [87, 43] width 76 height 11
click at [85, 58] on div "0982845794 - a quang - [GEOGRAPHIC_DATA]" at bounding box center [101, 57] width 97 height 7
type input "0982845794"
type input "a quang - [PERSON_NAME]"
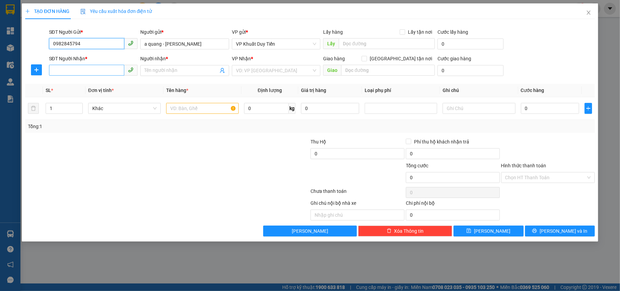
type input "0982845794"
click at [63, 70] on input "SĐT Người Nhận *" at bounding box center [87, 70] width 76 height 11
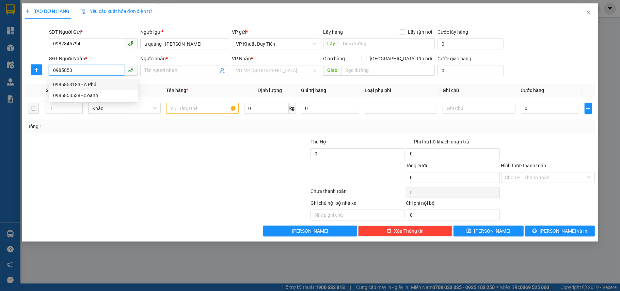
click at [63, 82] on div "0985853183 - A Phú" at bounding box center [93, 84] width 81 height 7
type input "0985853183"
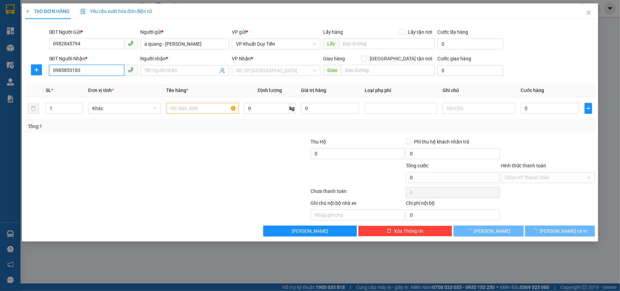
type input "A Phú"
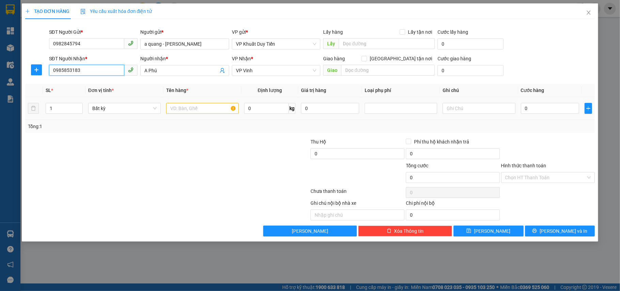
type input "0985853183"
click at [59, 115] on div "1" at bounding box center [64, 108] width 37 height 14
click at [57, 109] on input "1" at bounding box center [64, 108] width 36 height 10
type input "9"
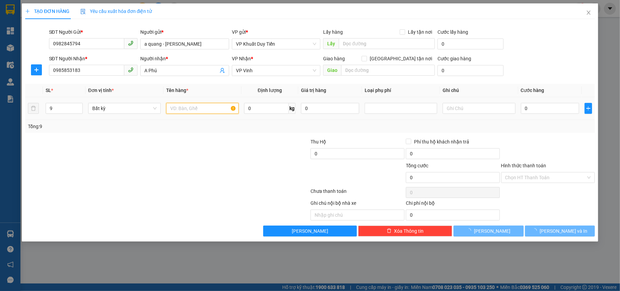
click at [177, 108] on input "text" at bounding box center [202, 108] width 73 height 11
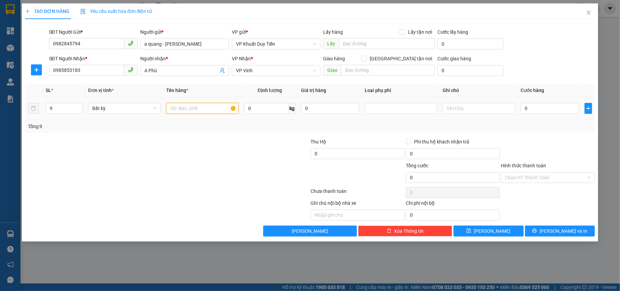
type input "d"
type input "đô điện"
click at [521, 109] on input "0" at bounding box center [550, 108] width 58 height 11
type input "4"
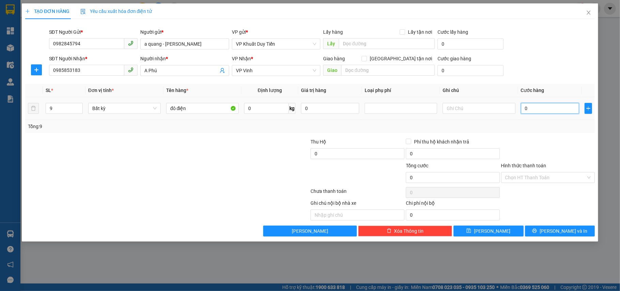
type input "4"
type input "45"
type input "450"
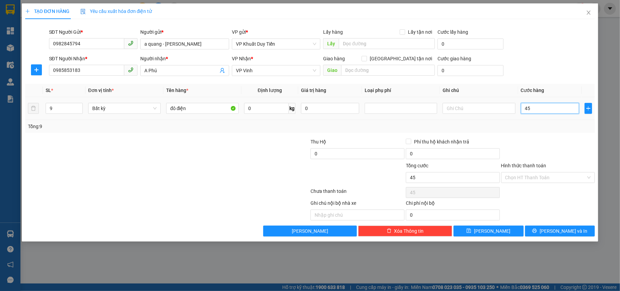
type input "450"
type input "4.500"
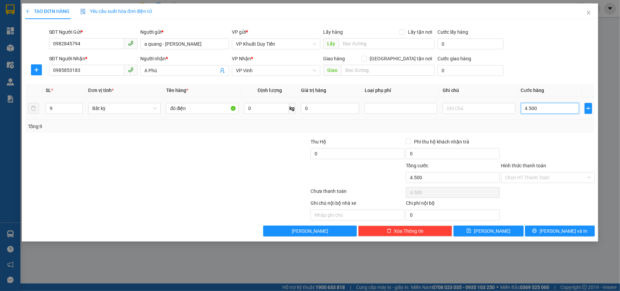
type input "45.000"
type input "450.000"
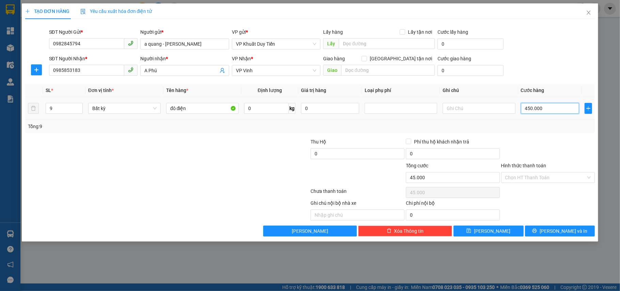
type input "450.000"
drag, startPoint x: 447, startPoint y: 104, endPoint x: 445, endPoint y: 110, distance: 6.9
click at [446, 104] on input "text" at bounding box center [479, 108] width 73 height 11
type input "khách nhân vp"
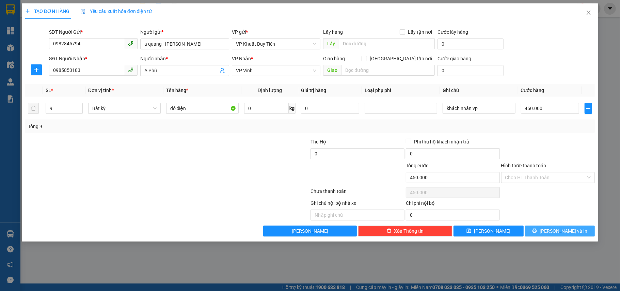
click at [558, 233] on span "[PERSON_NAME] và In" at bounding box center [564, 230] width 48 height 7
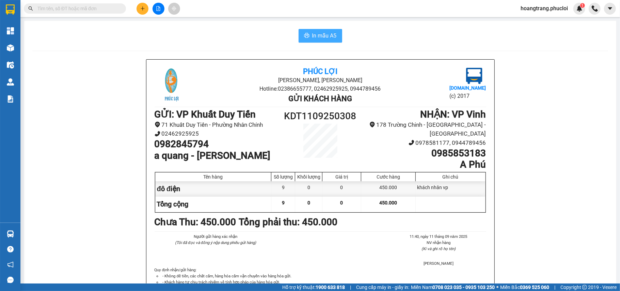
click at [316, 38] on span "In mẫu A5" at bounding box center [324, 35] width 25 height 9
